Goal: Book appointment/travel/reservation

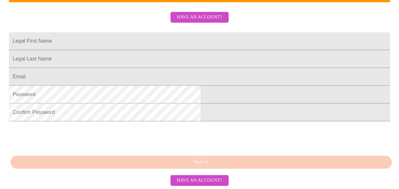
scroll to position [191, 0]
click at [213, 180] on span "Have an account?" at bounding box center [199, 180] width 45 height 8
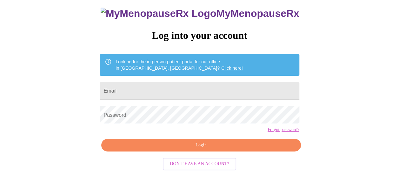
scroll to position [38, 0]
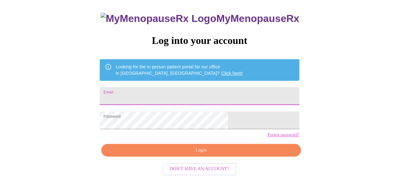
click at [166, 93] on input "Email" at bounding box center [199, 96] width 199 height 18
type input "ksonnleitner@sbcglobal.net"
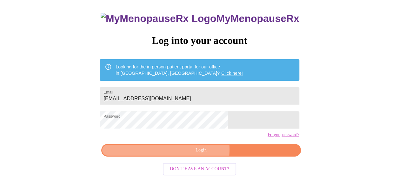
click at [194, 154] on span "Login" at bounding box center [201, 150] width 185 height 8
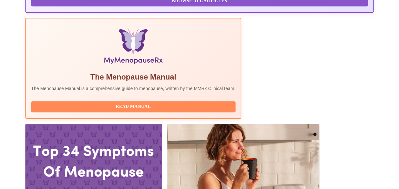
scroll to position [195, 0]
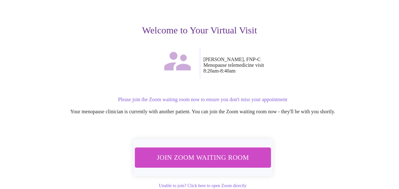
scroll to position [84, 0]
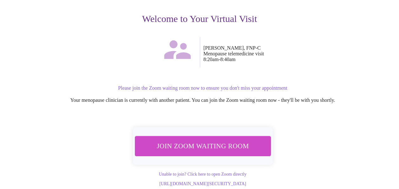
click at [231, 140] on span "Join Zoom Waiting Room" at bounding box center [202, 146] width 119 height 12
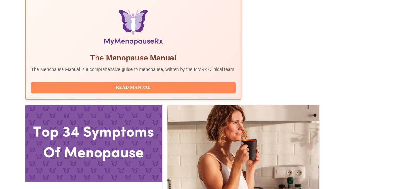
scroll to position [226, 0]
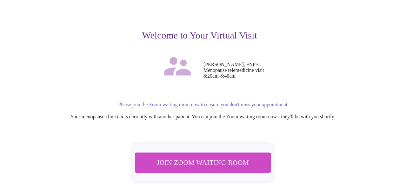
scroll to position [84, 0]
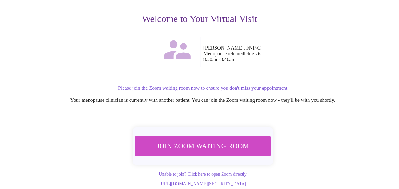
click at [218, 140] on span "Join Zoom Waiting Room" at bounding box center [202, 146] width 119 height 12
